Goal: Task Accomplishment & Management: Complete application form

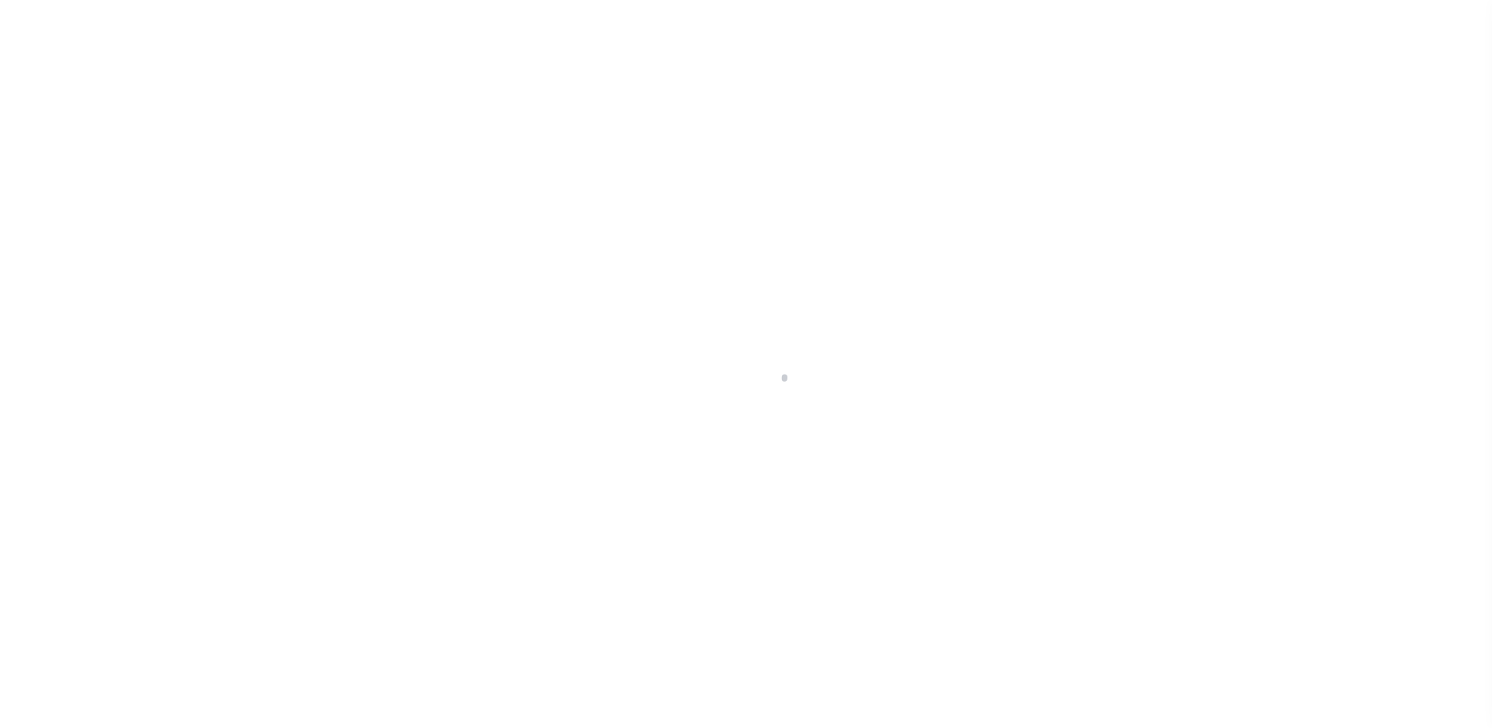
scroll to position [40, 0]
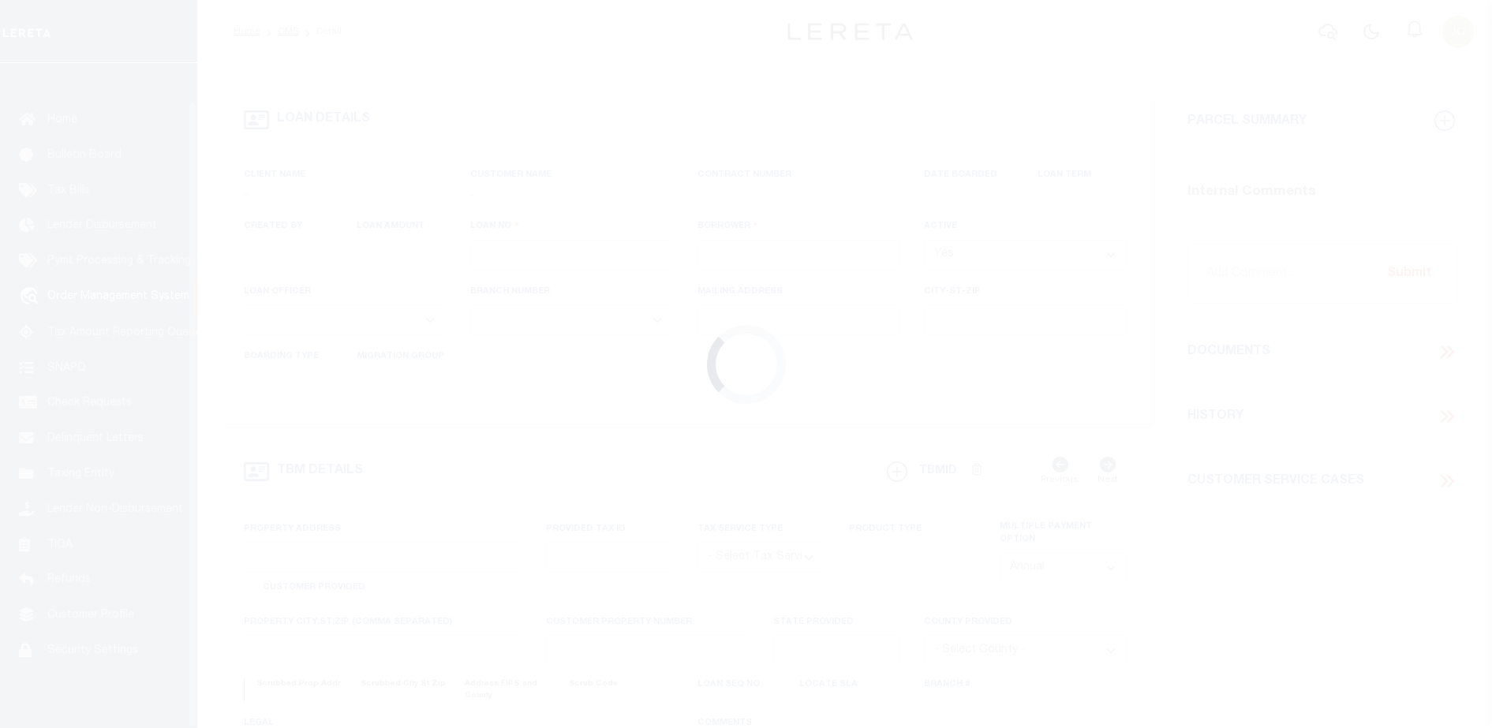
type input "714280550"
type input "BCM [GEOGRAPHIC_DATA]"
select select
type input "ATTN: [PERSON_NAME] [STREET_ADDRESS]"
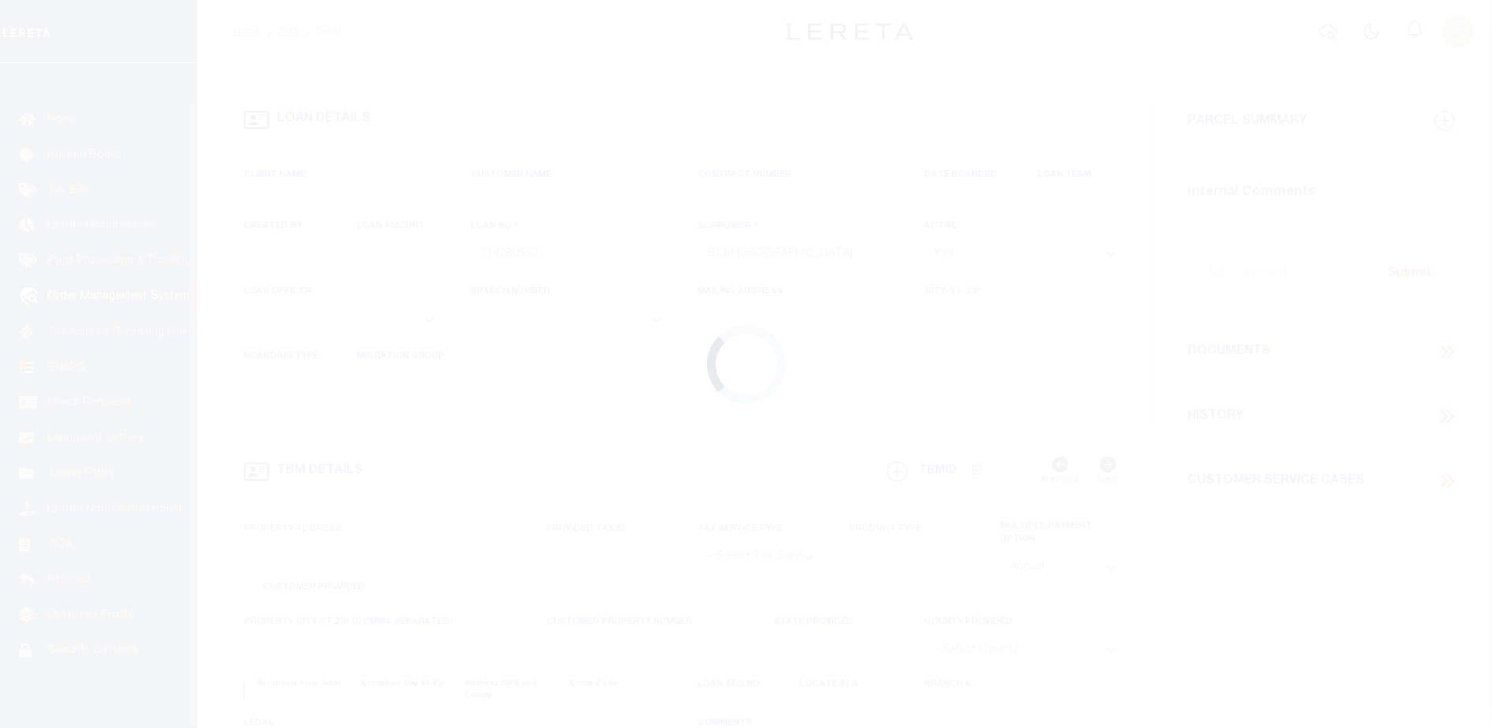
type input "[US_STATE][GEOGRAPHIC_DATA] 77591"
select select
select select "NonEscrow"
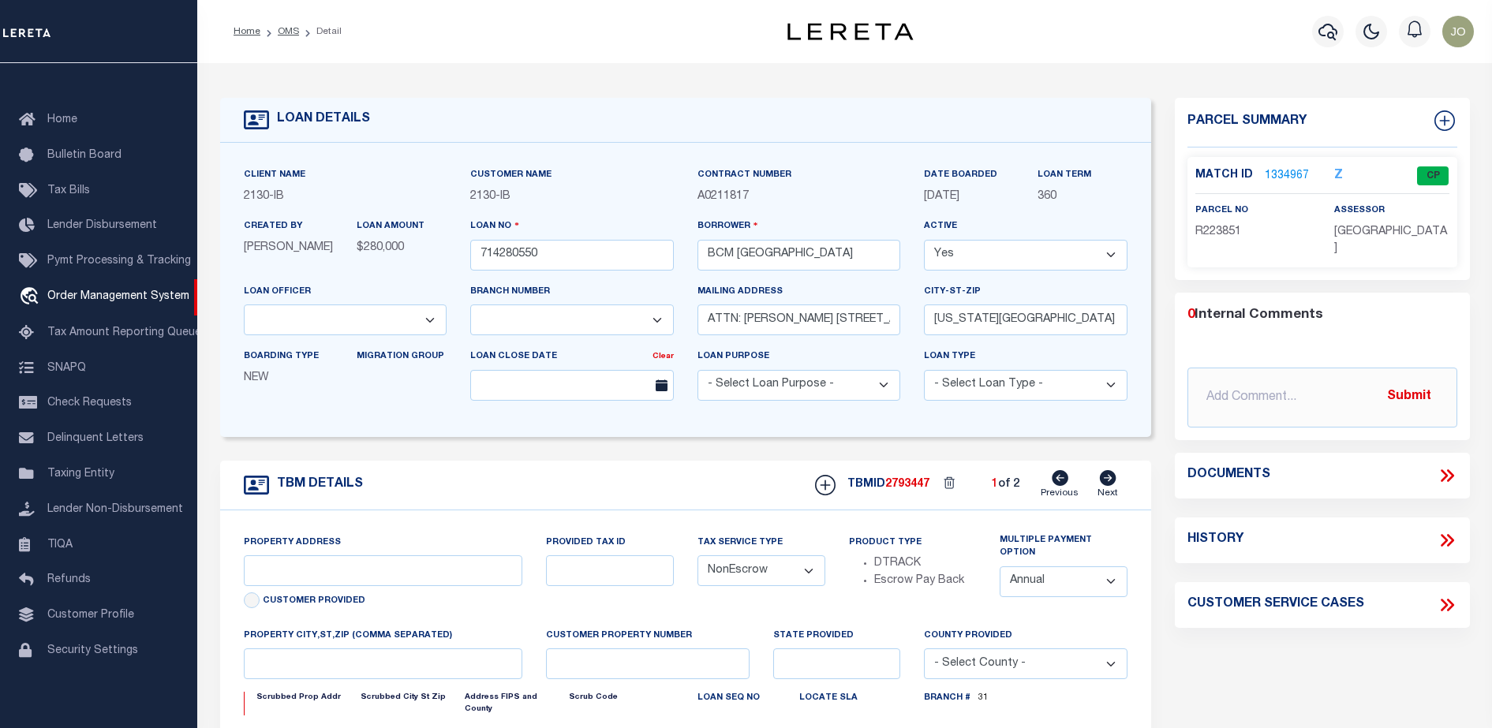
select select "2702"
select select "7065"
type input "[STREET_ADDRESS]"
select select
type input "[US_STATE][GEOGRAPHIC_DATA] 77590"
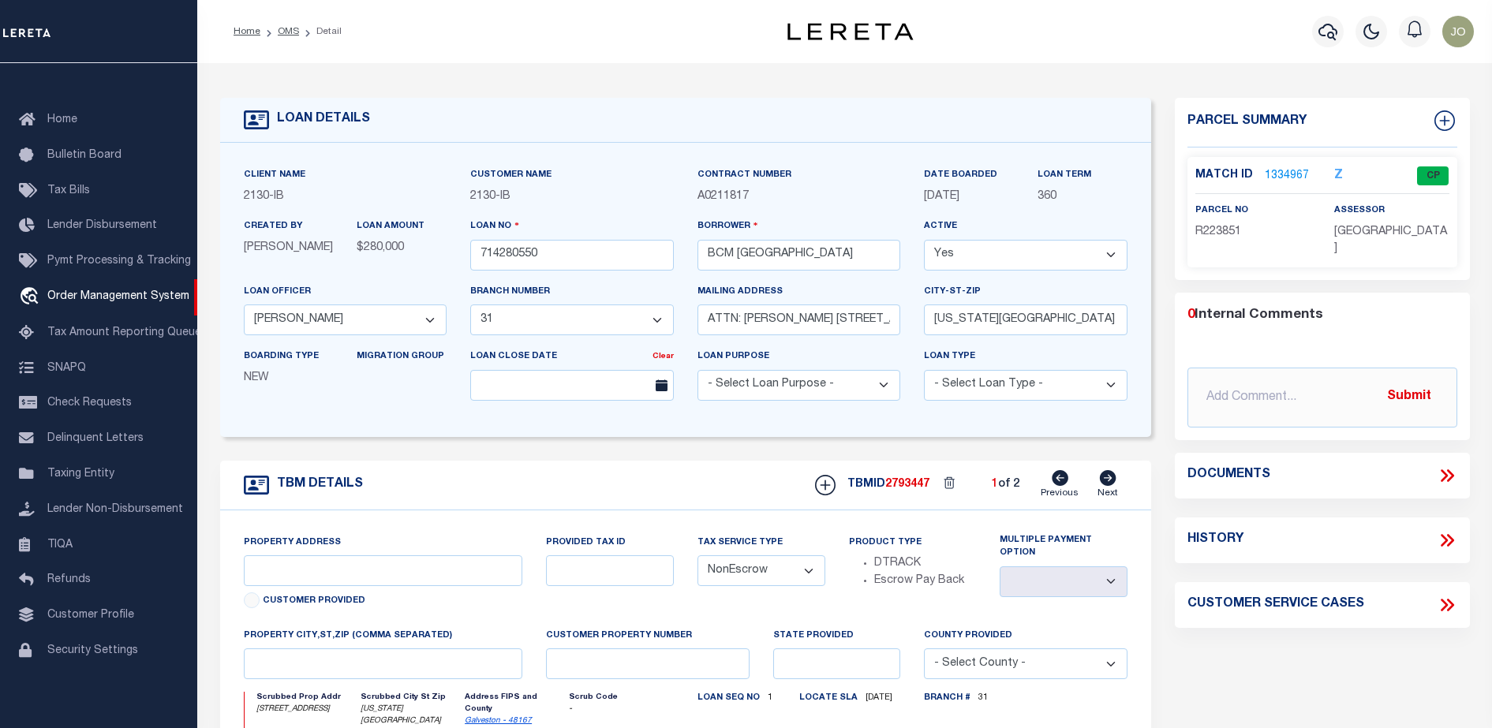
type input "[US_STATE]"
type input "[GEOGRAPHIC_DATA]"
select select
click at [501, 52] on div "Home OMS Detail Profile Sign out" at bounding box center [844, 31] width 1294 height 63
click at [1443, 474] on icon at bounding box center [1446, 475] width 21 height 21
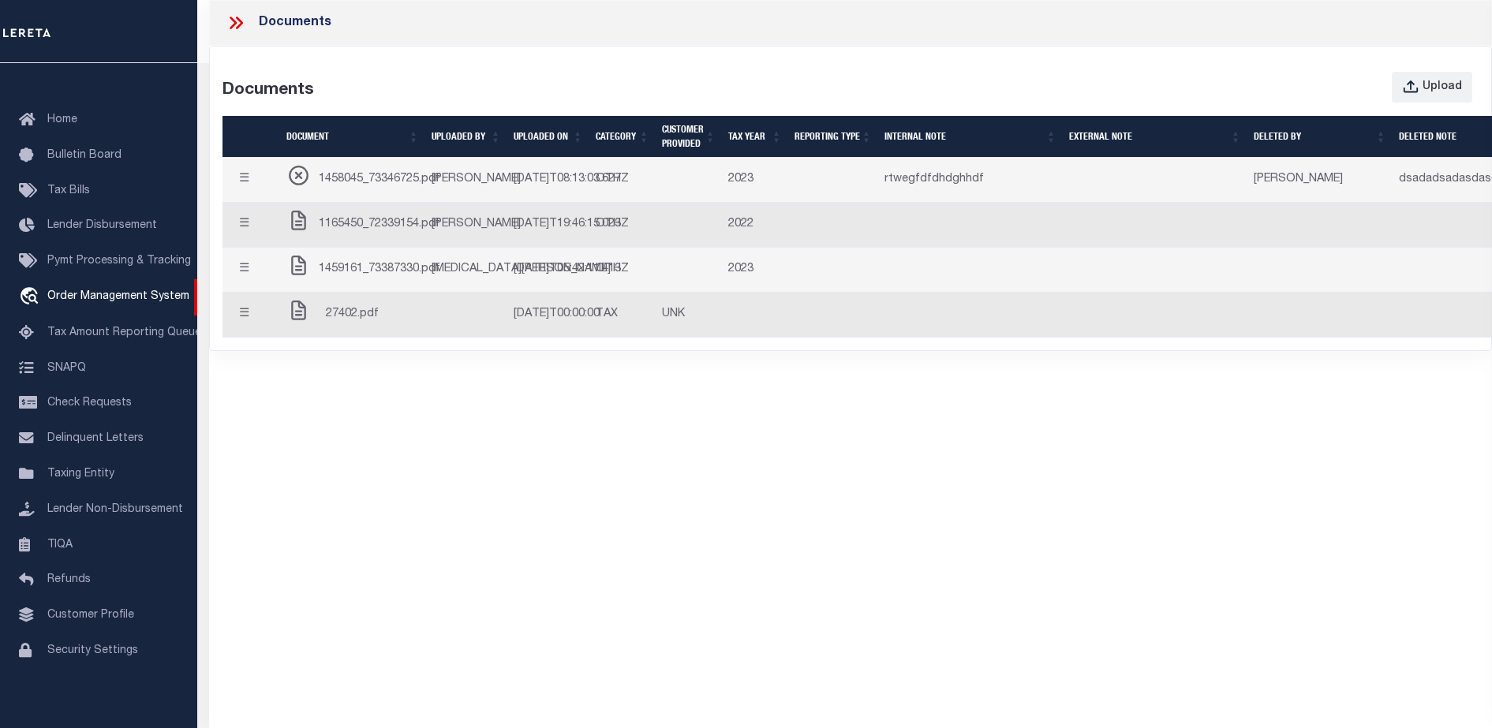
click at [693, 485] on div "Documents Documents Upload Document UPLOADED BY UPLOADED ON Category CUSTOMER P…" at bounding box center [850, 350] width 1283 height 700
click at [1430, 97] on button "Upload" at bounding box center [1431, 87] width 80 height 31
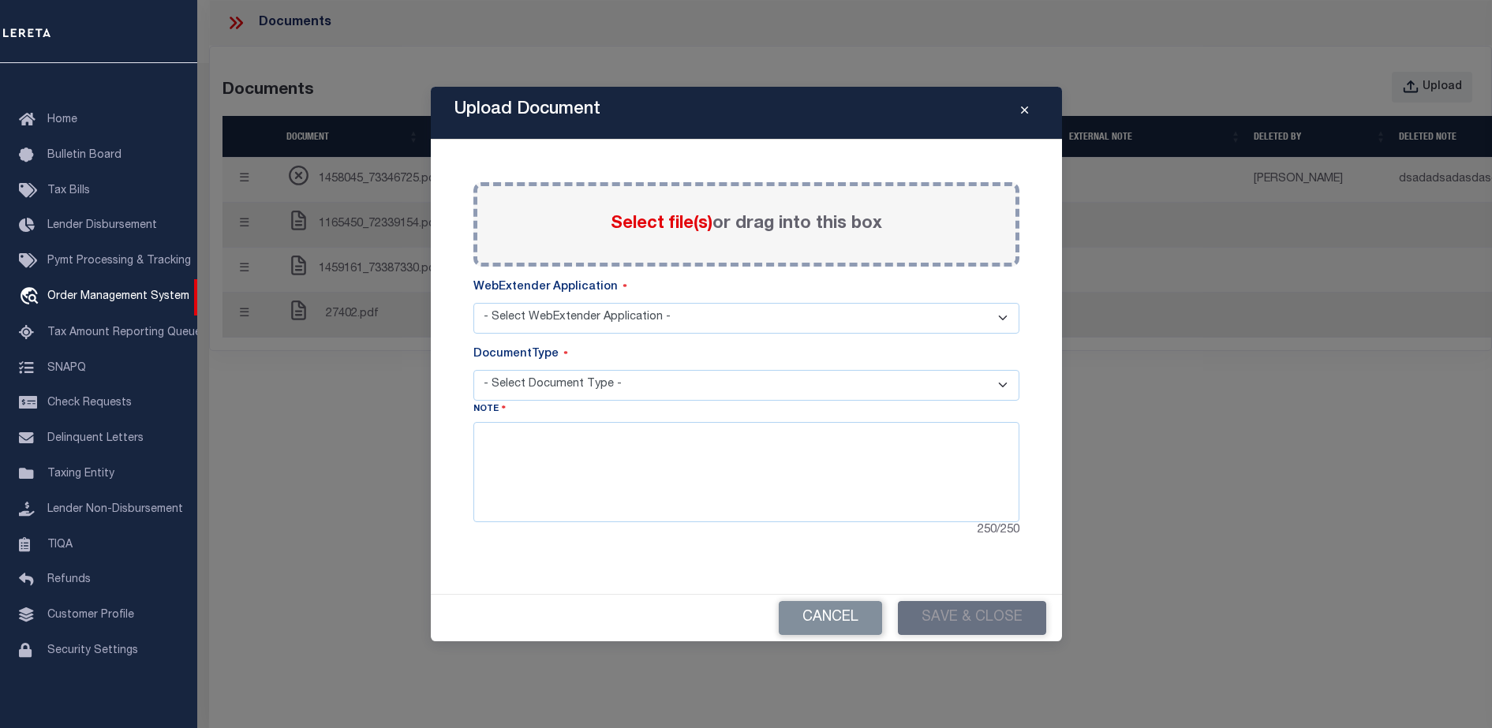
click at [708, 317] on select "- Select WebExtender Application - SERVICES BORROWER_CORRESPONDENCE" at bounding box center [746, 318] width 546 height 31
select select "6"
click at [473, 303] on select "- Select WebExtender Application - SERVICES BORROWER_CORRESPONDENCE" at bounding box center [746, 318] width 546 height 31
click at [641, 395] on select "- Select Document Type - TAX SERVICE DOCUMENTS LEGAL" at bounding box center [746, 385] width 546 height 31
select select "TAX"
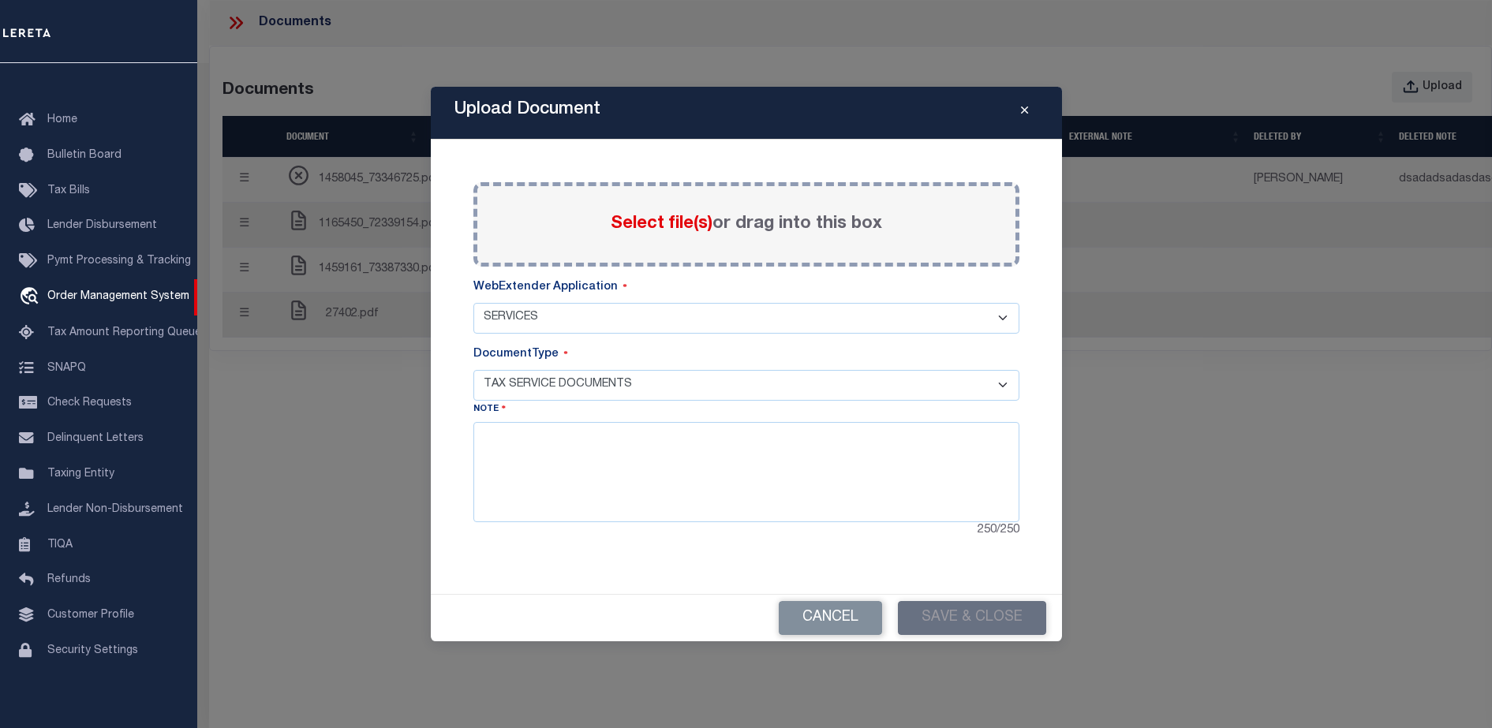
click at [473, 370] on select "- Select Document Type - TAX SERVICE DOCUMENTS LEGAL" at bounding box center [746, 385] width 546 height 31
click at [618, 441] on textarea at bounding box center [746, 471] width 546 height 99
type textarea "dsfsfsfsdfs"
click at [642, 229] on span "Select file(s)" at bounding box center [662, 223] width 102 height 17
click at [0, 0] on input "Select file(s) or drag into this box" at bounding box center [0, 0] width 0 height 0
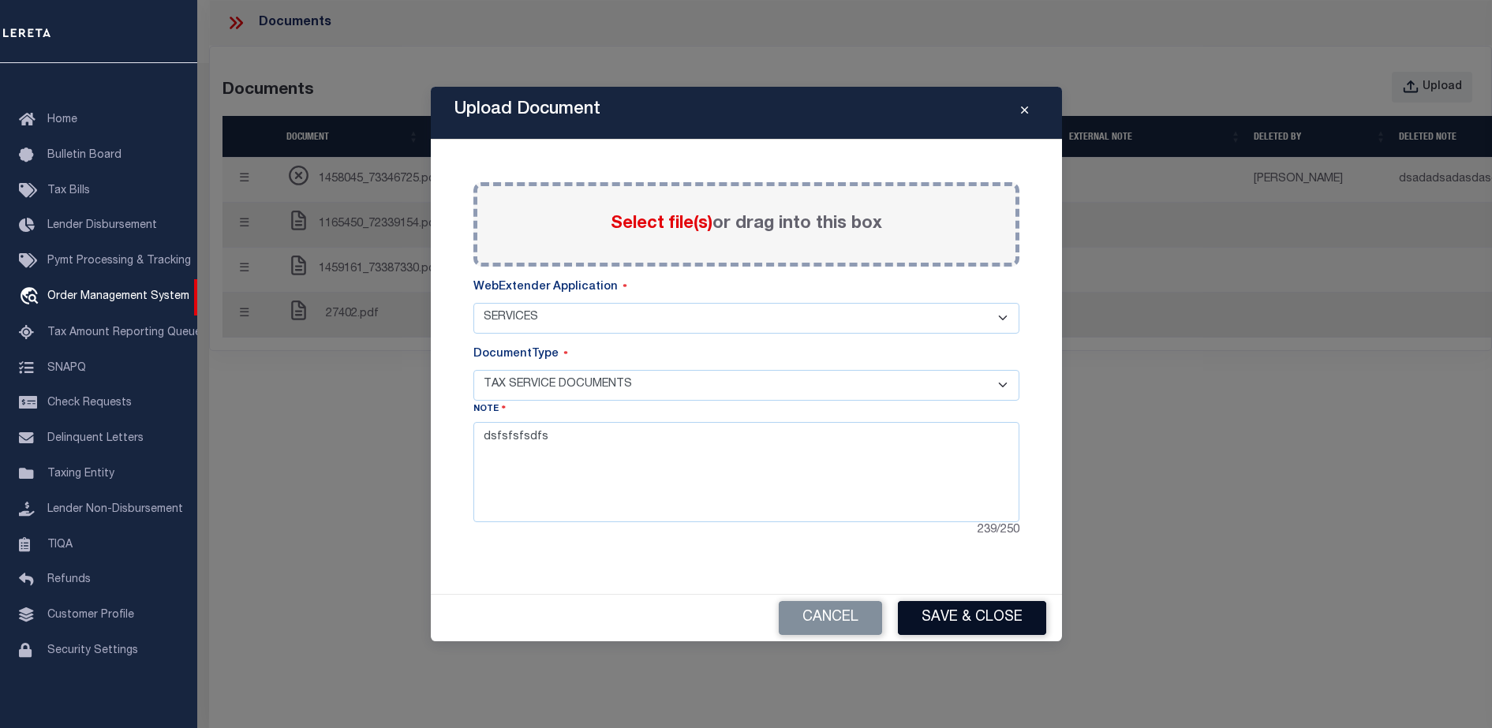
click at [984, 613] on button "Save & Close" at bounding box center [972, 618] width 148 height 34
click at [973, 612] on button "Save & Close" at bounding box center [972, 618] width 148 height 34
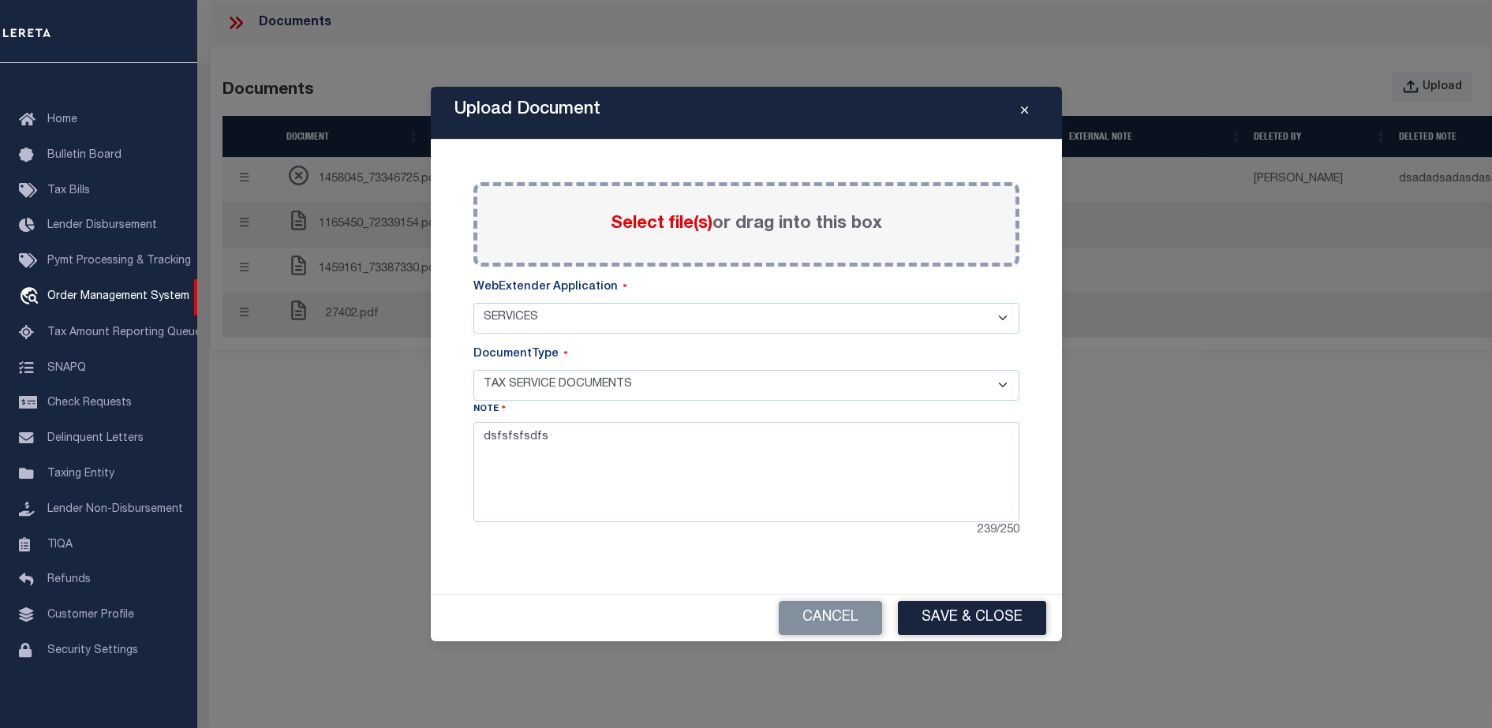
click at [1010, 327] on select "- Select WebExtender Application - SERVICES BORROWER_CORRESPONDENCE" at bounding box center [746, 318] width 546 height 31
select select "55"
click at [473, 303] on select "- Select WebExtender Application - SERVICES BORROWER_CORRESPONDENCE" at bounding box center [746, 318] width 546 height 31
select select
click at [1027, 110] on icon "Close" at bounding box center [1024, 111] width 7 height 12
